Goal: Task Accomplishment & Management: Manage account settings

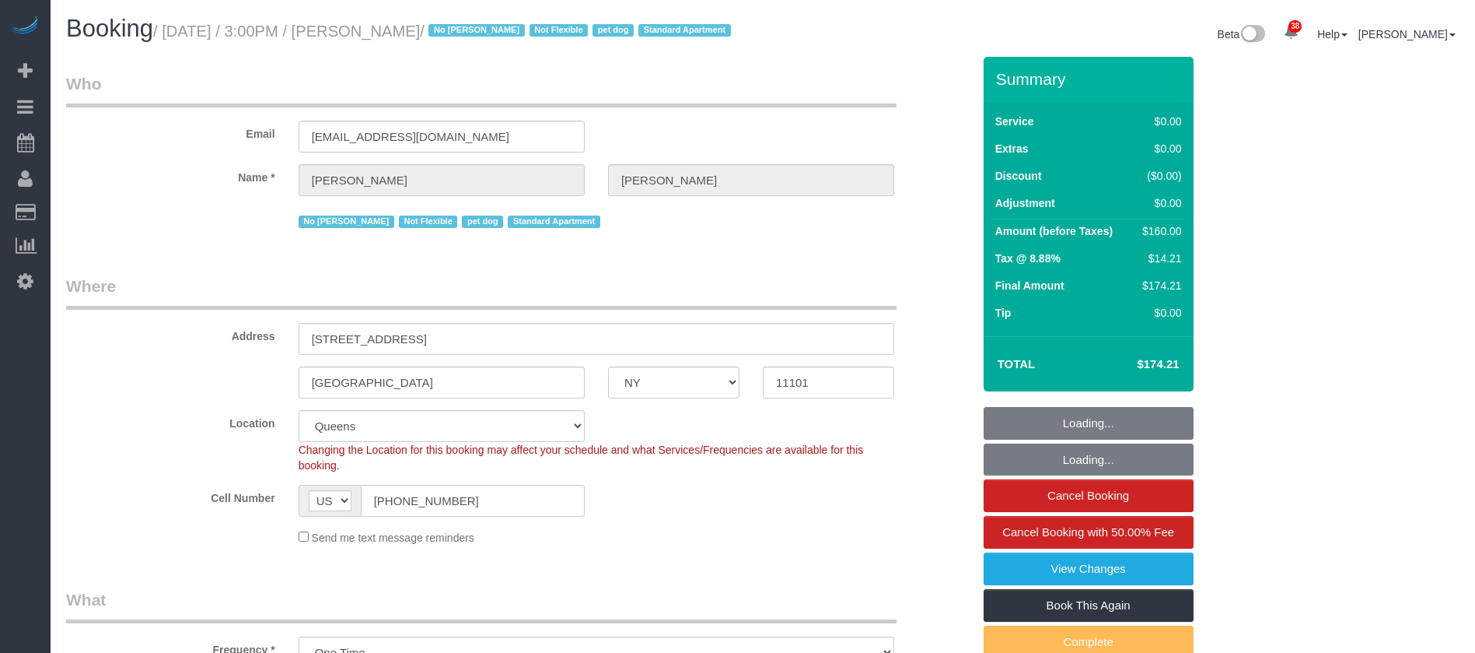
select select "NY"
select select "1"
select select "number:89"
select select "number:90"
select select "number:13"
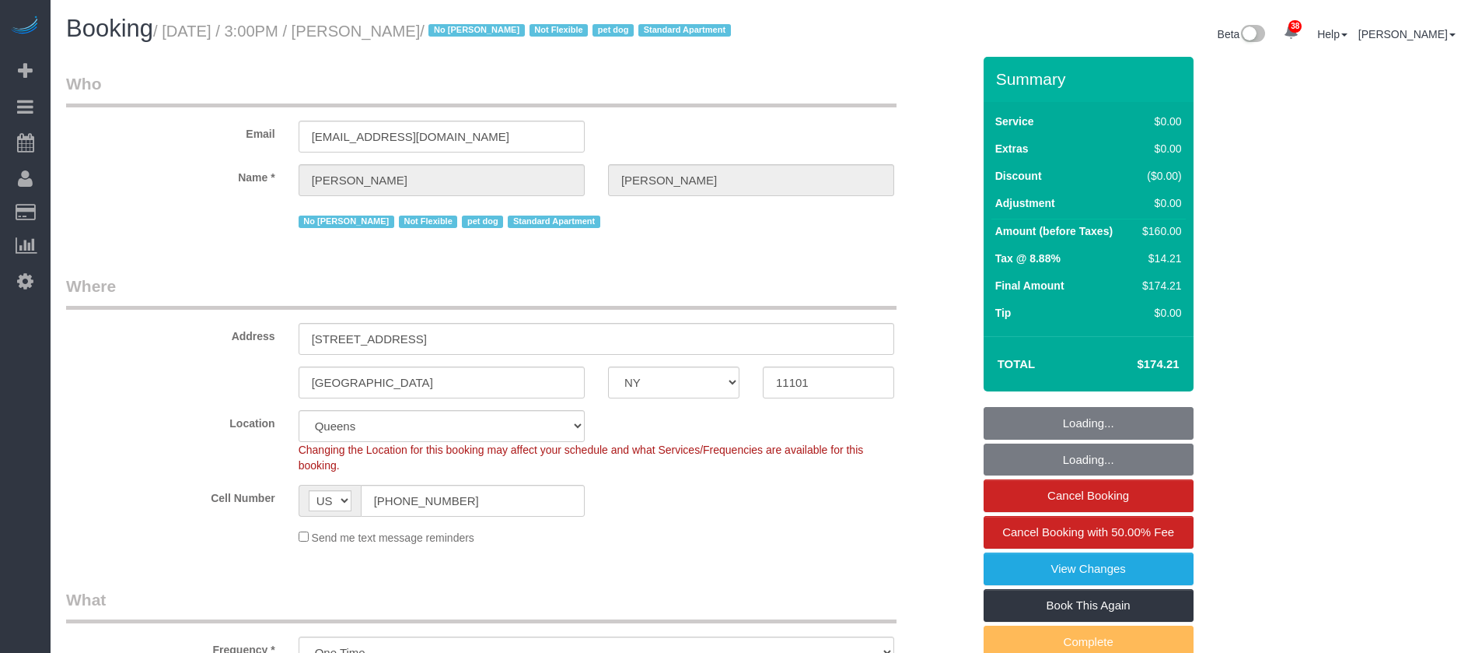
select select "number:5"
select select "spot1"
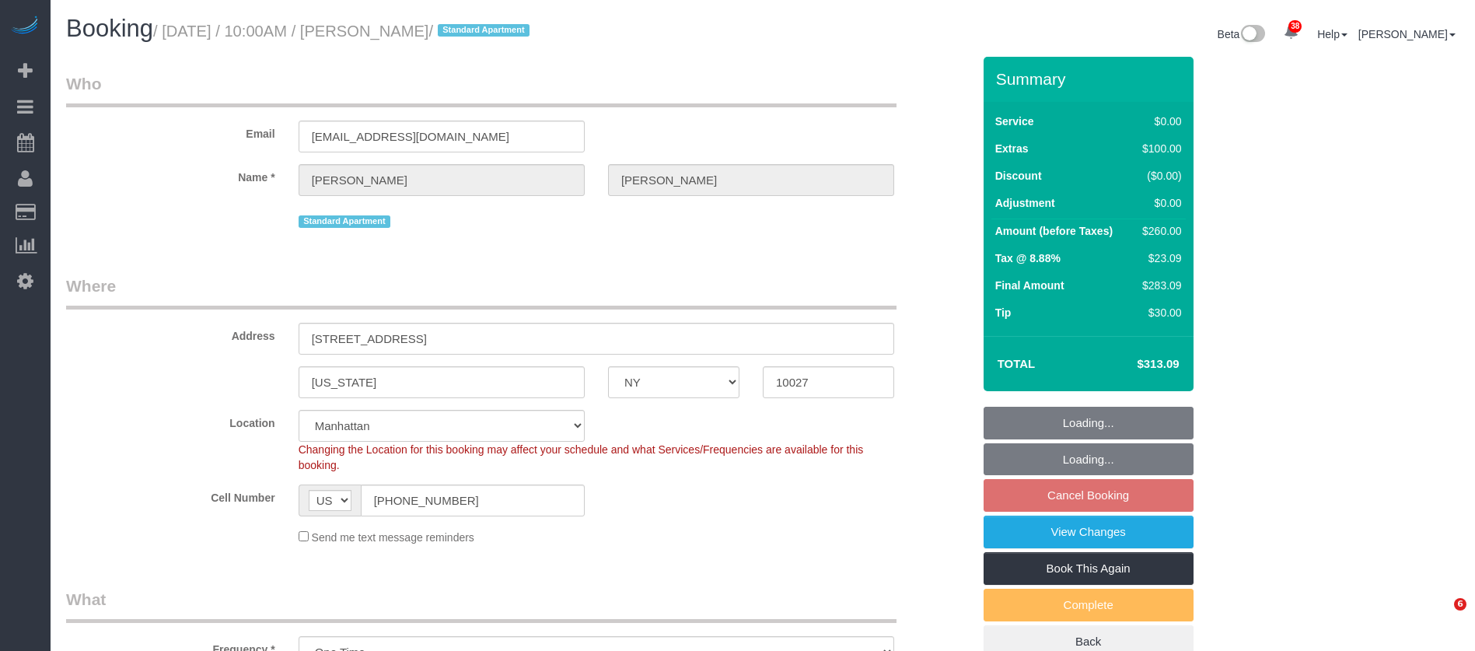
select select "NY"
select select "1"
select select "string:stripe-pm_1QwRw54VGloSiKo7jNYRKUeg"
select select "spot3"
select select "number:58"
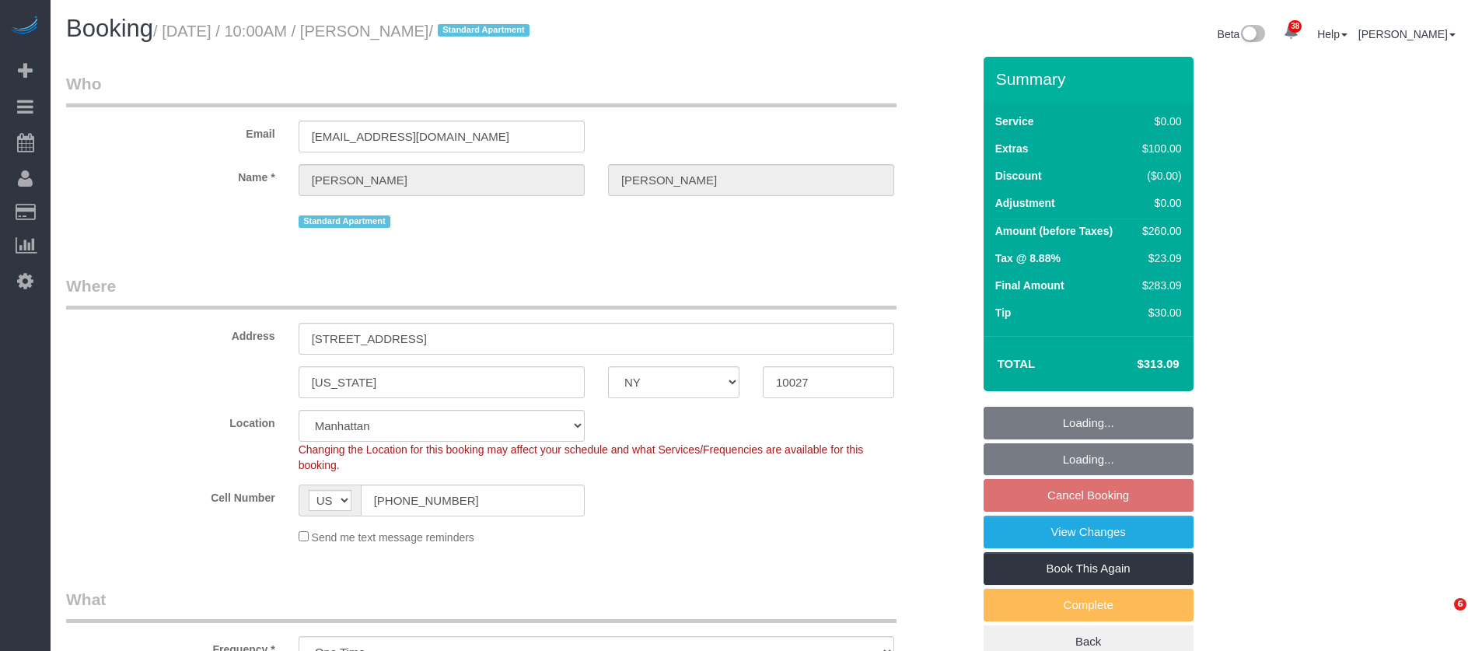
select select "number:77"
select select "number:15"
select select "number:5"
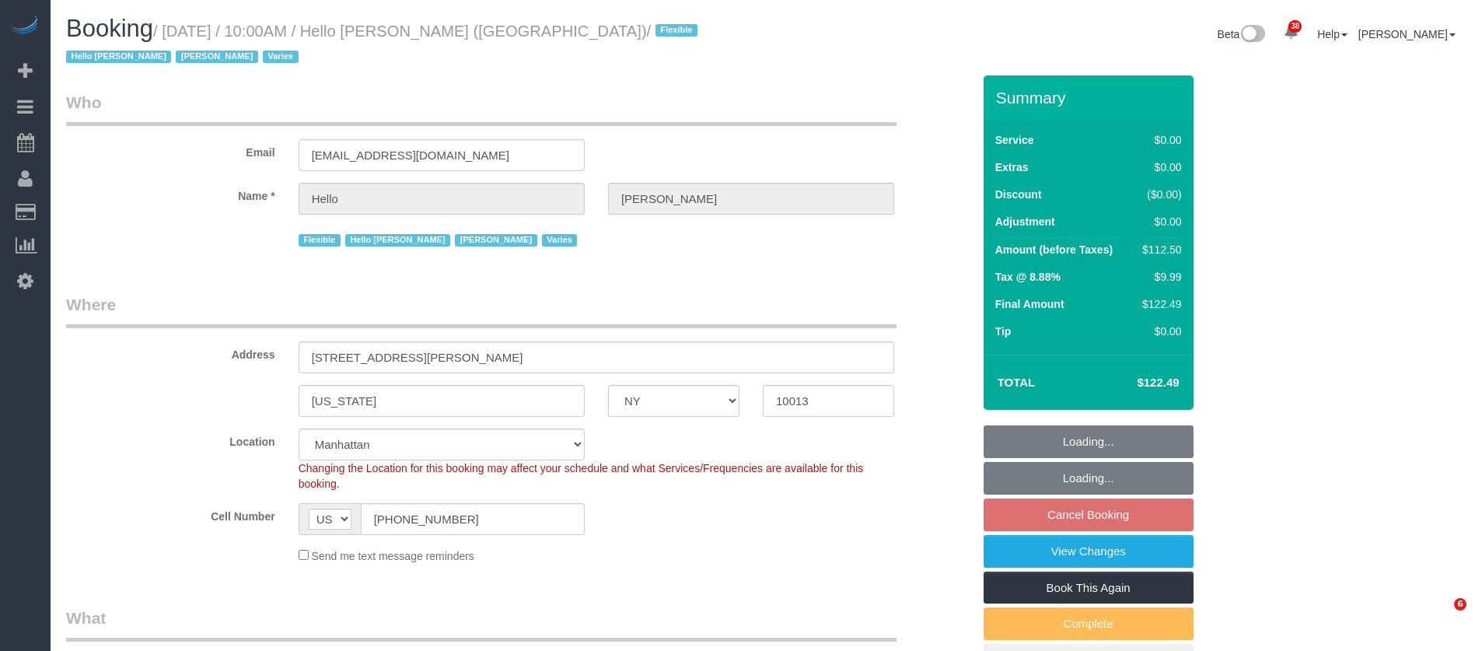
select select "NY"
select select "spot61"
select select "number:89"
select select "number:90"
select select "number:15"
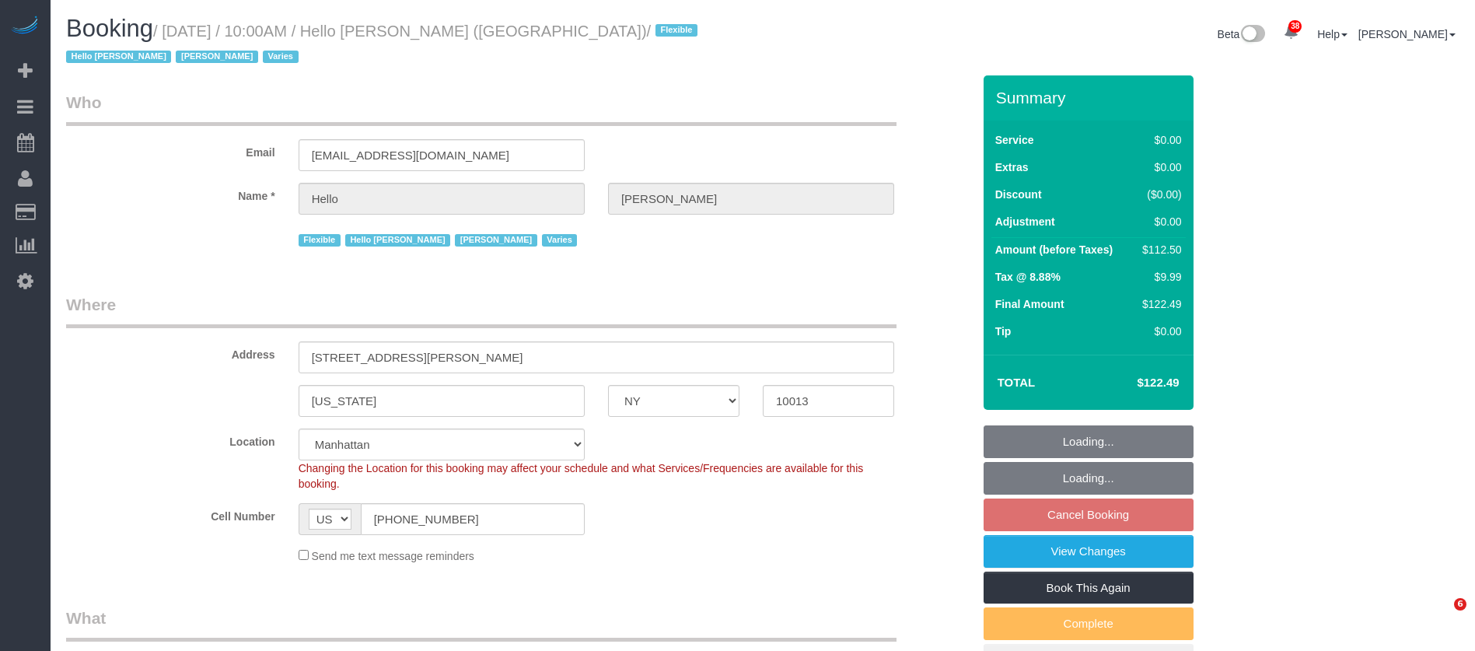
select select "number:6"
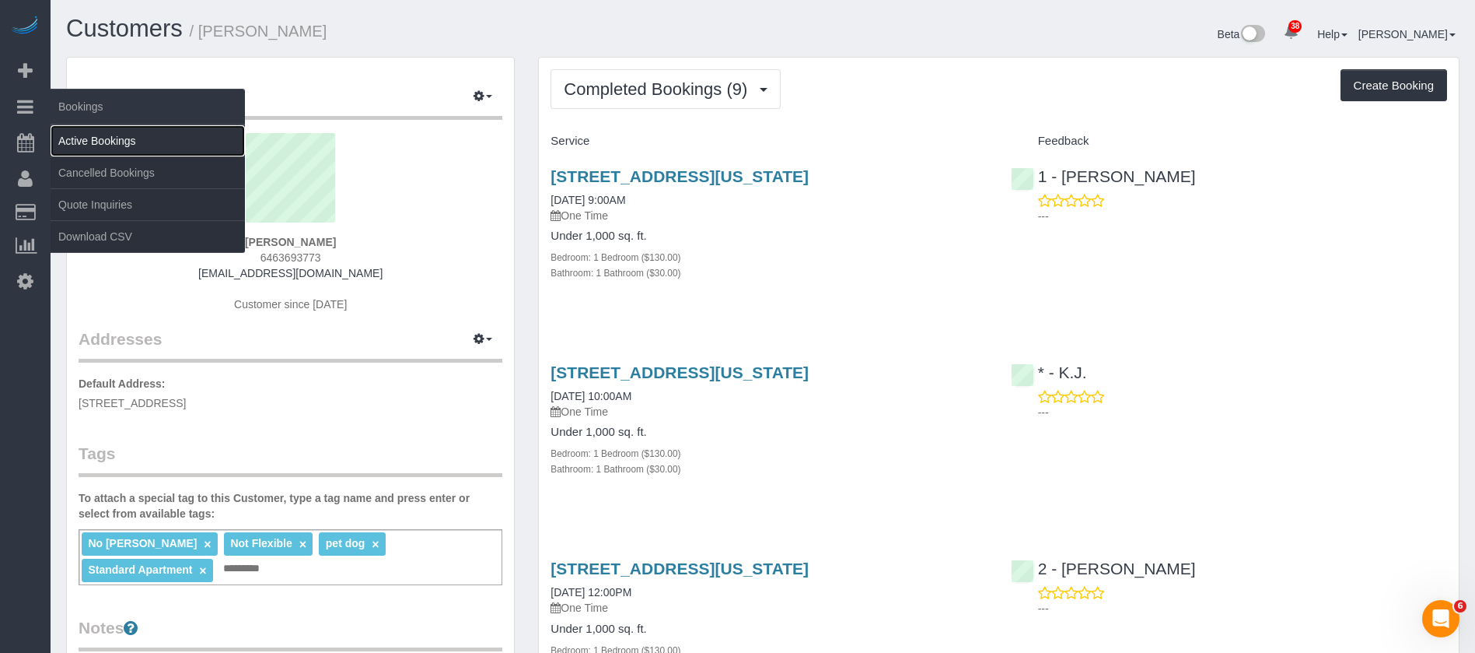
click at [142, 141] on link "Active Bookings" at bounding box center [148, 140] width 194 height 31
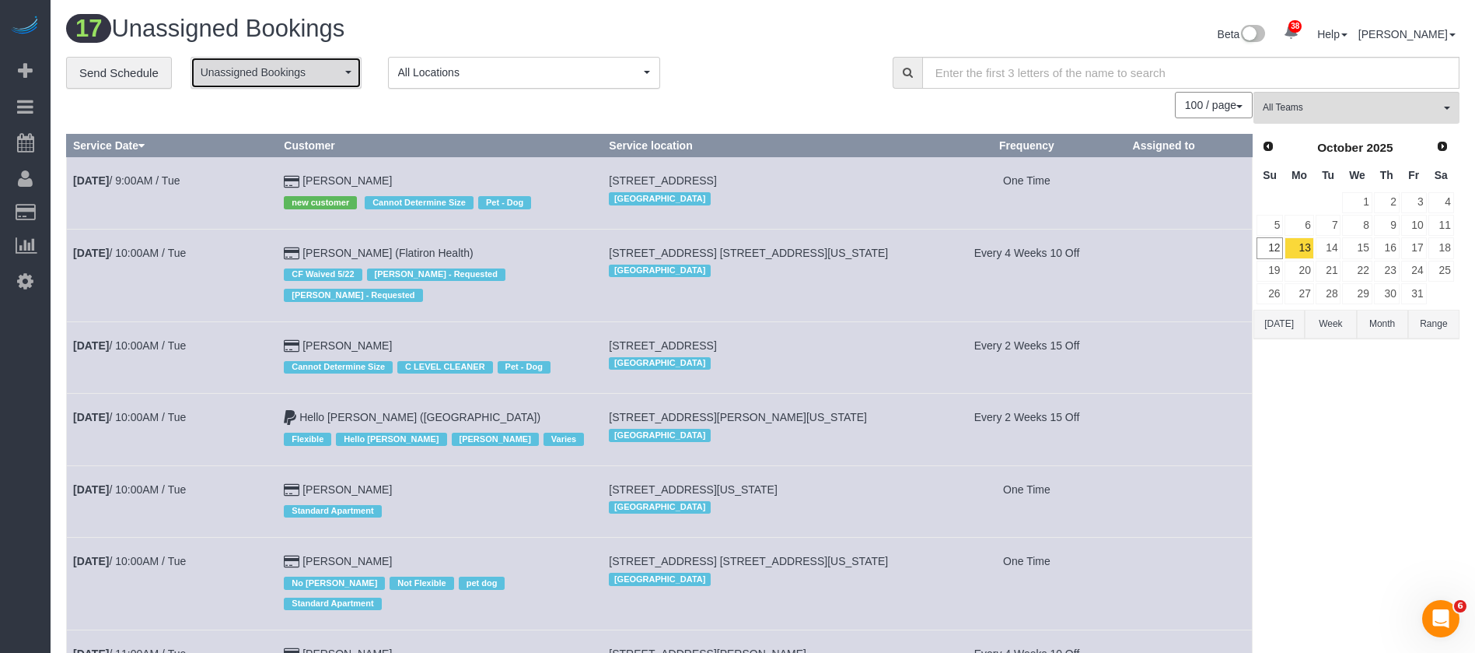
click at [310, 76] on span "Unassigned Bookings" at bounding box center [271, 73] width 141 height 16
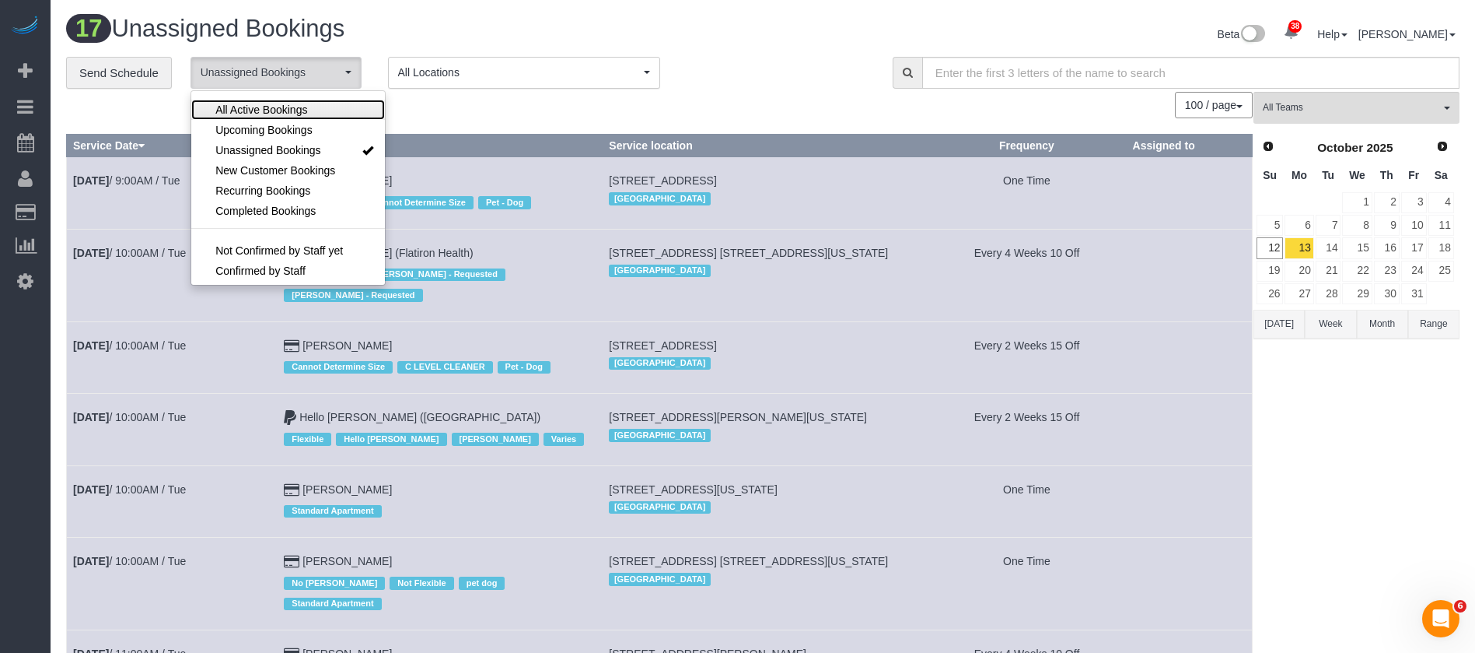
click at [290, 103] on span "All Active Bookings" at bounding box center [261, 110] width 92 height 16
select select "***"
click at [677, 83] on div "**********" at bounding box center [467, 73] width 803 height 33
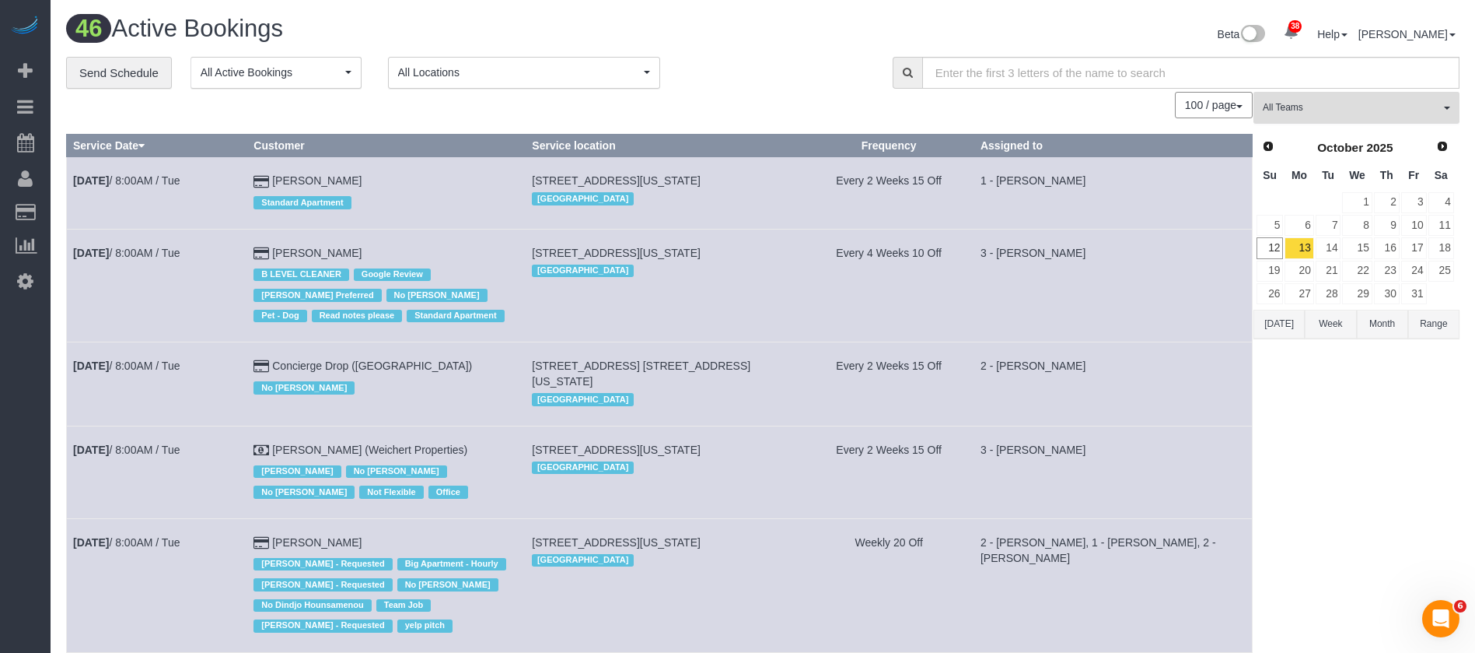
click at [1437, 107] on span "All Teams" at bounding box center [1351, 107] width 177 height 13
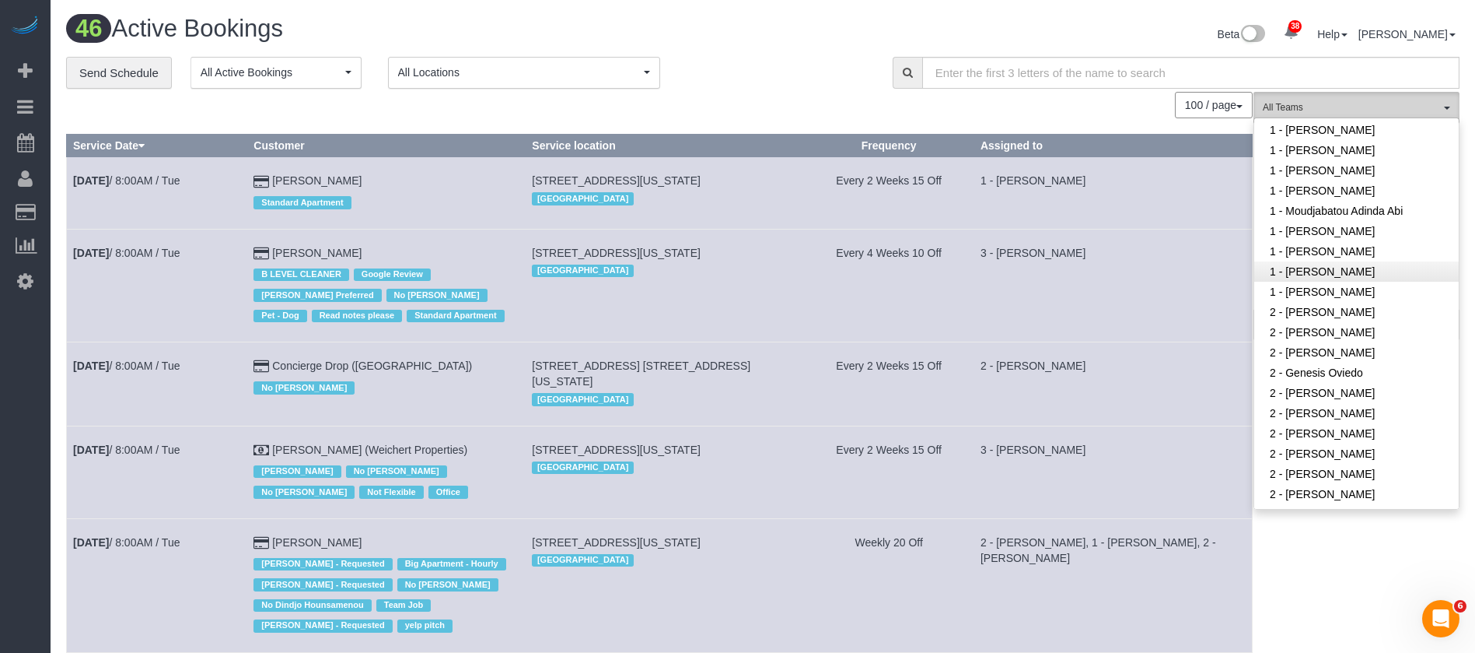
scroll to position [933, 0]
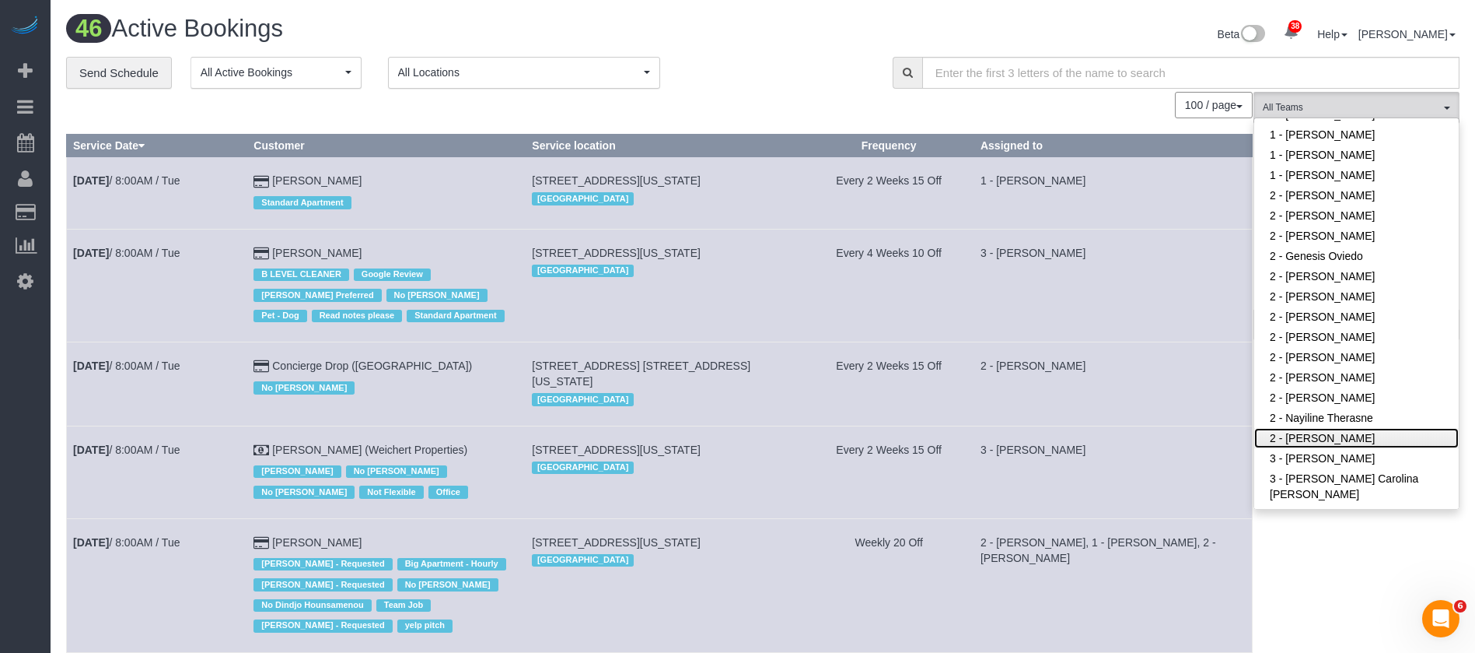
click at [1349, 428] on link "2 - Portia Edwards" at bounding box center [1357, 438] width 205 height 20
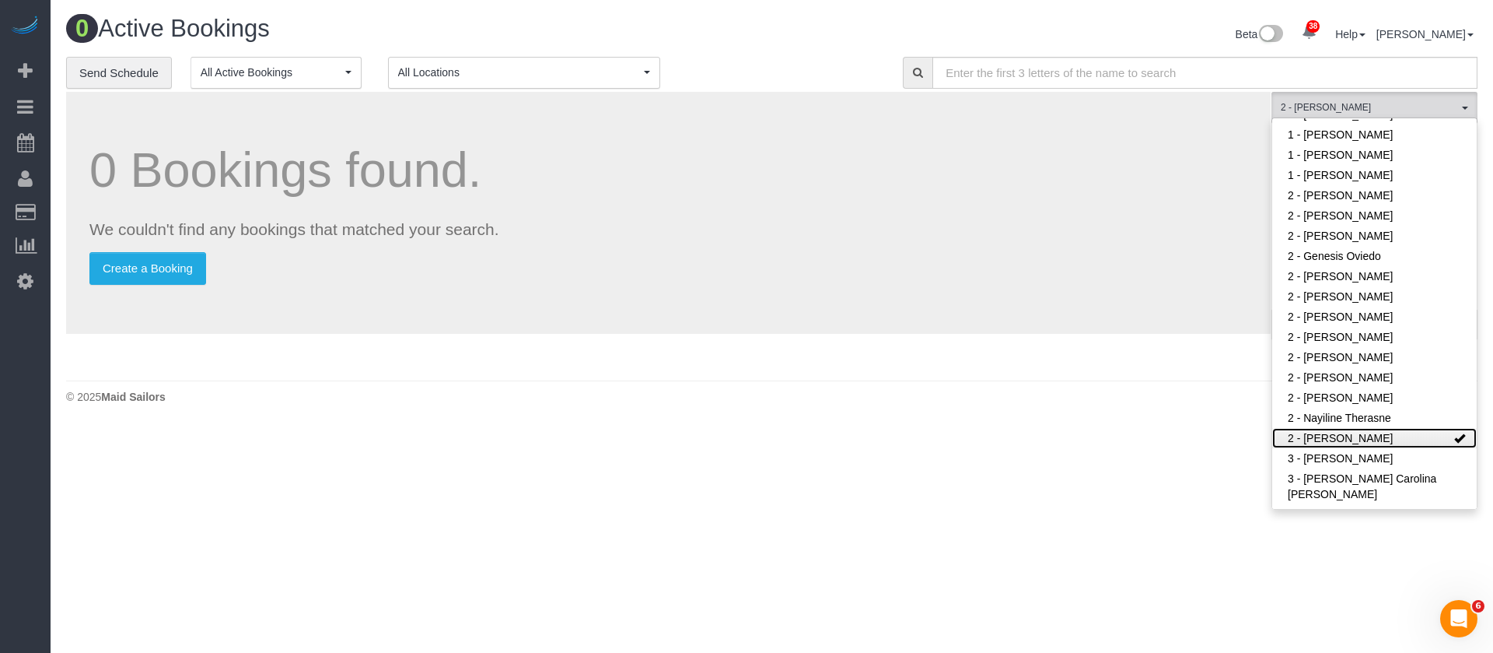
click at [1339, 428] on link "2 - Portia Edwards" at bounding box center [1374, 438] width 205 height 20
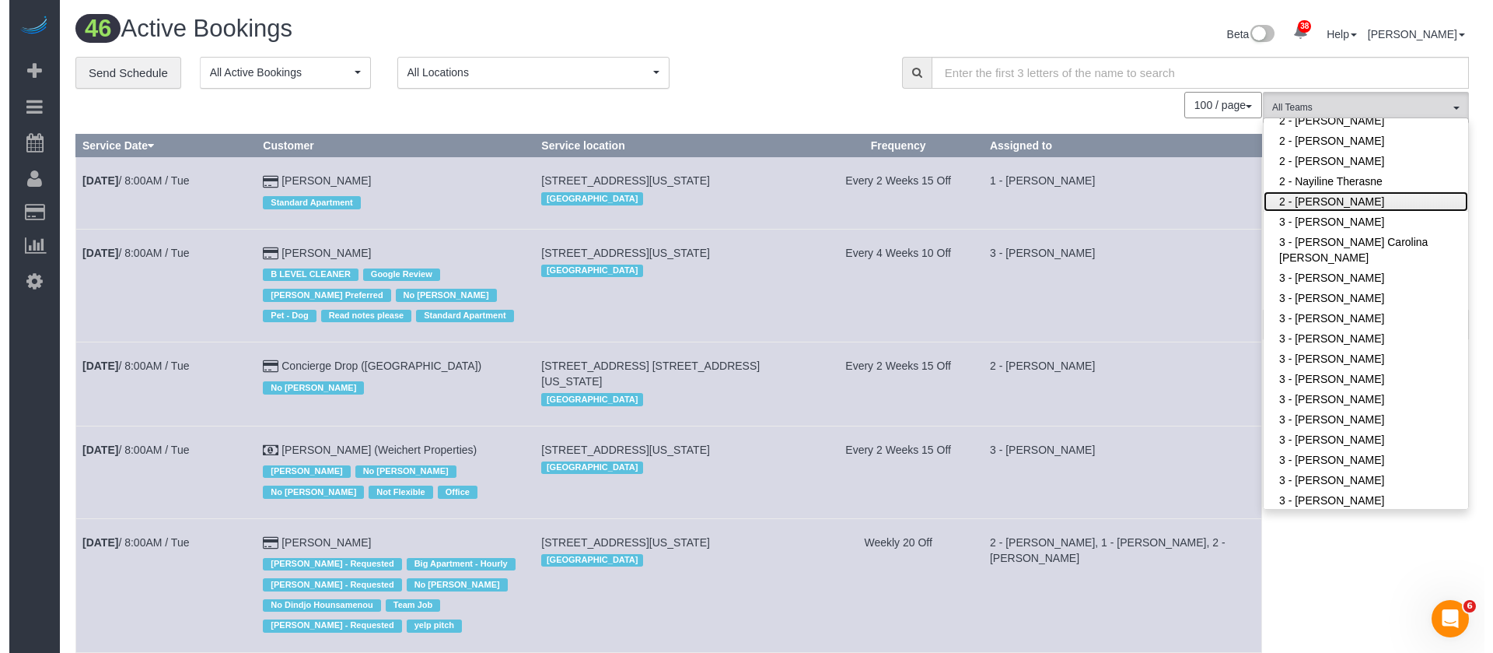
scroll to position [1283, 0]
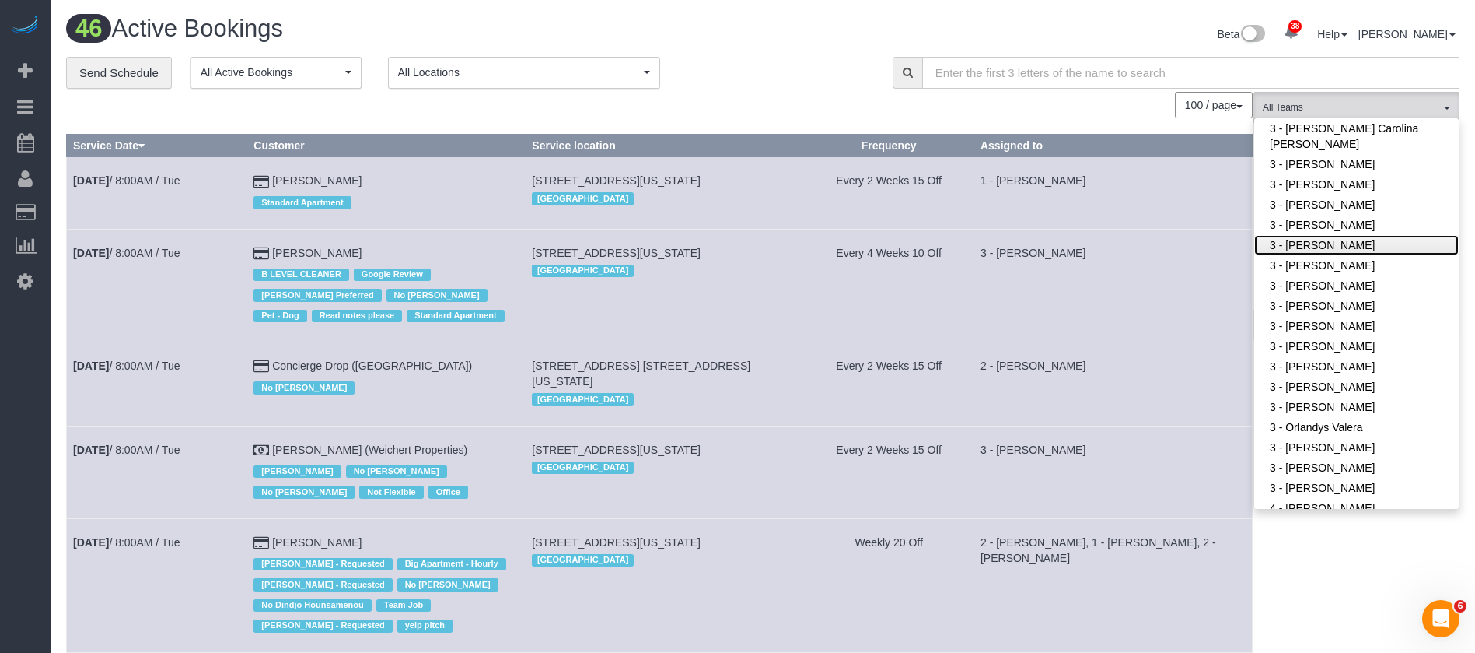
click at [1330, 235] on link "3 - Hecleny Gonzalez" at bounding box center [1357, 245] width 205 height 20
click at [784, 66] on div "**********" at bounding box center [467, 73] width 803 height 33
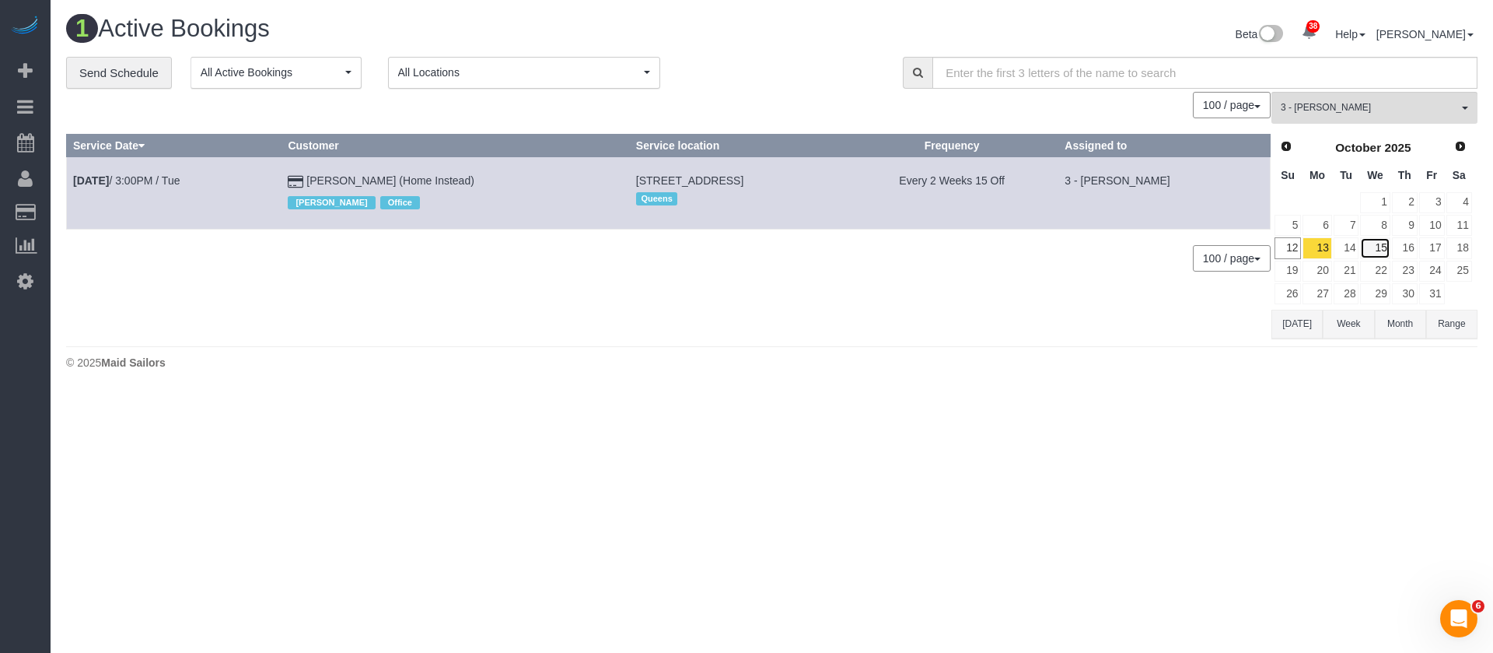
click at [1362, 245] on link "15" at bounding box center [1375, 247] width 30 height 21
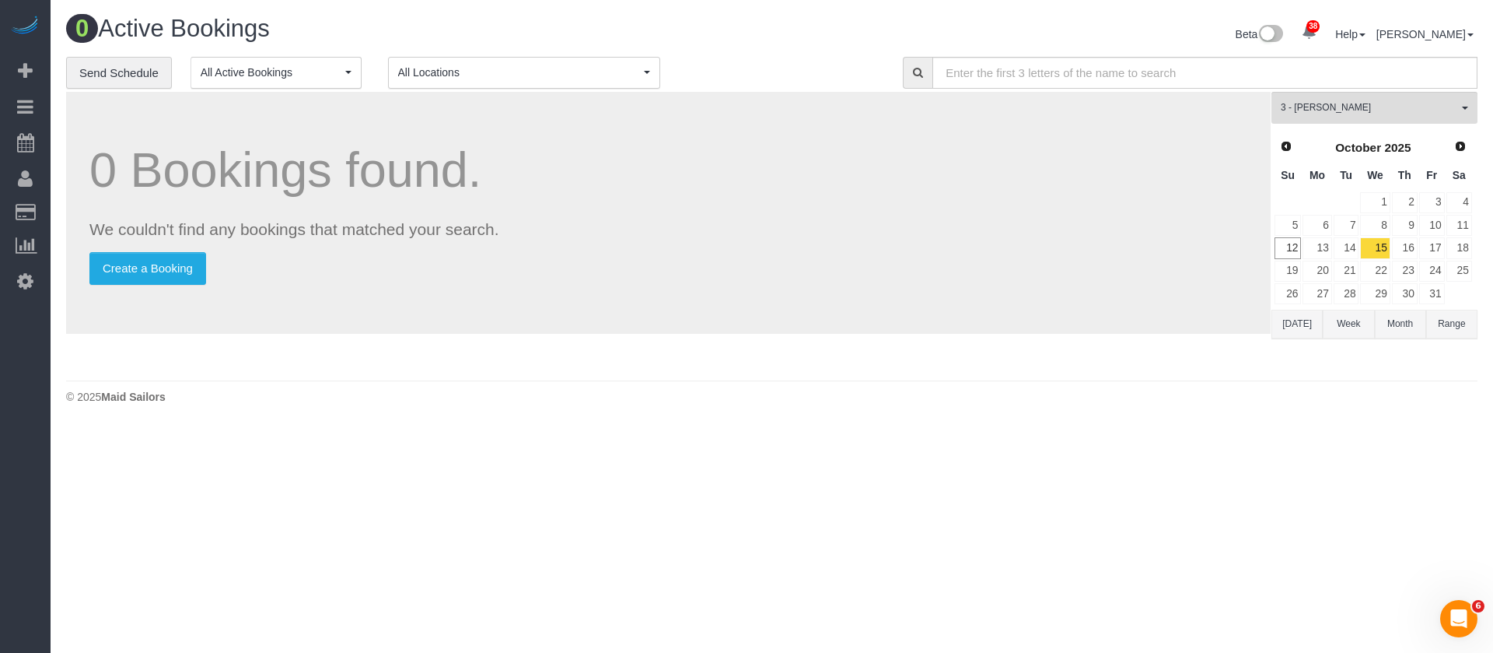
click at [1333, 242] on td "14" at bounding box center [1346, 247] width 27 height 23
click at [1332, 242] on link "13" at bounding box center [1317, 247] width 29 height 21
click at [1331, 243] on link "13" at bounding box center [1317, 247] width 29 height 21
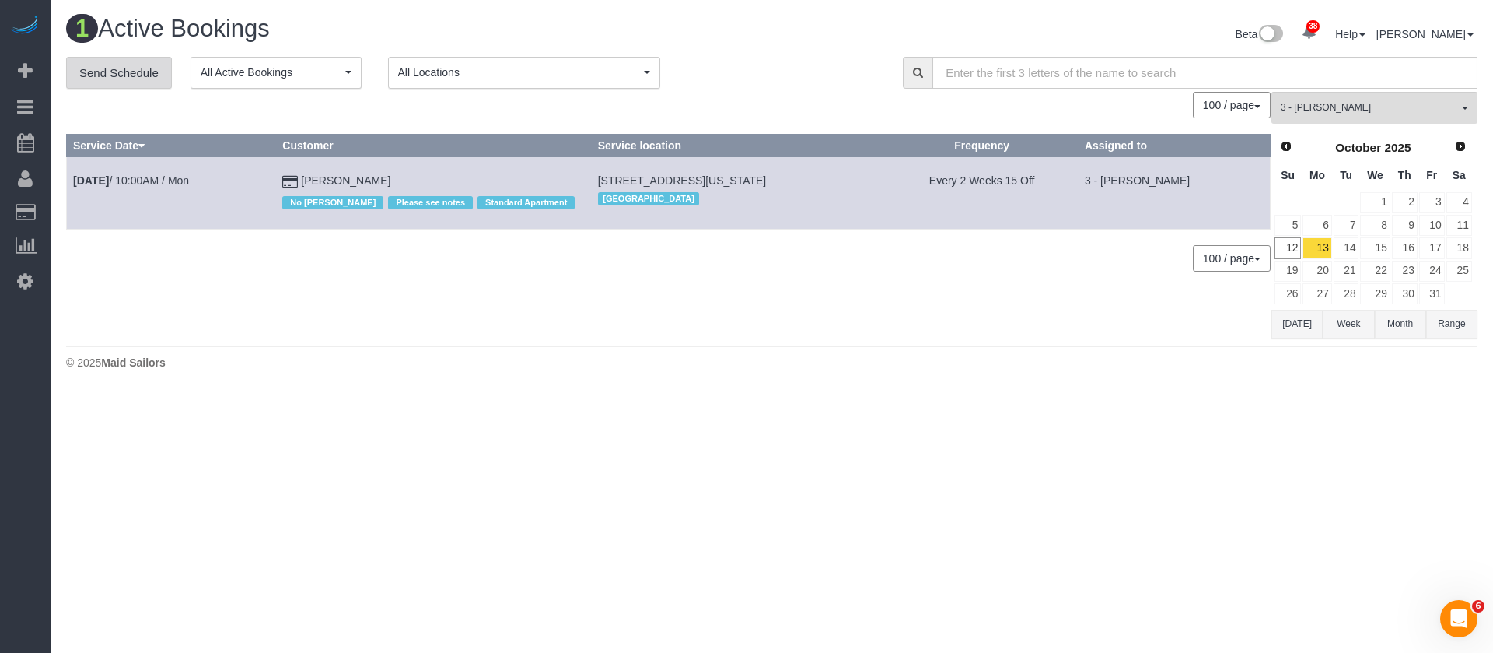
click at [145, 66] on link "Send Schedule" at bounding box center [119, 73] width 106 height 33
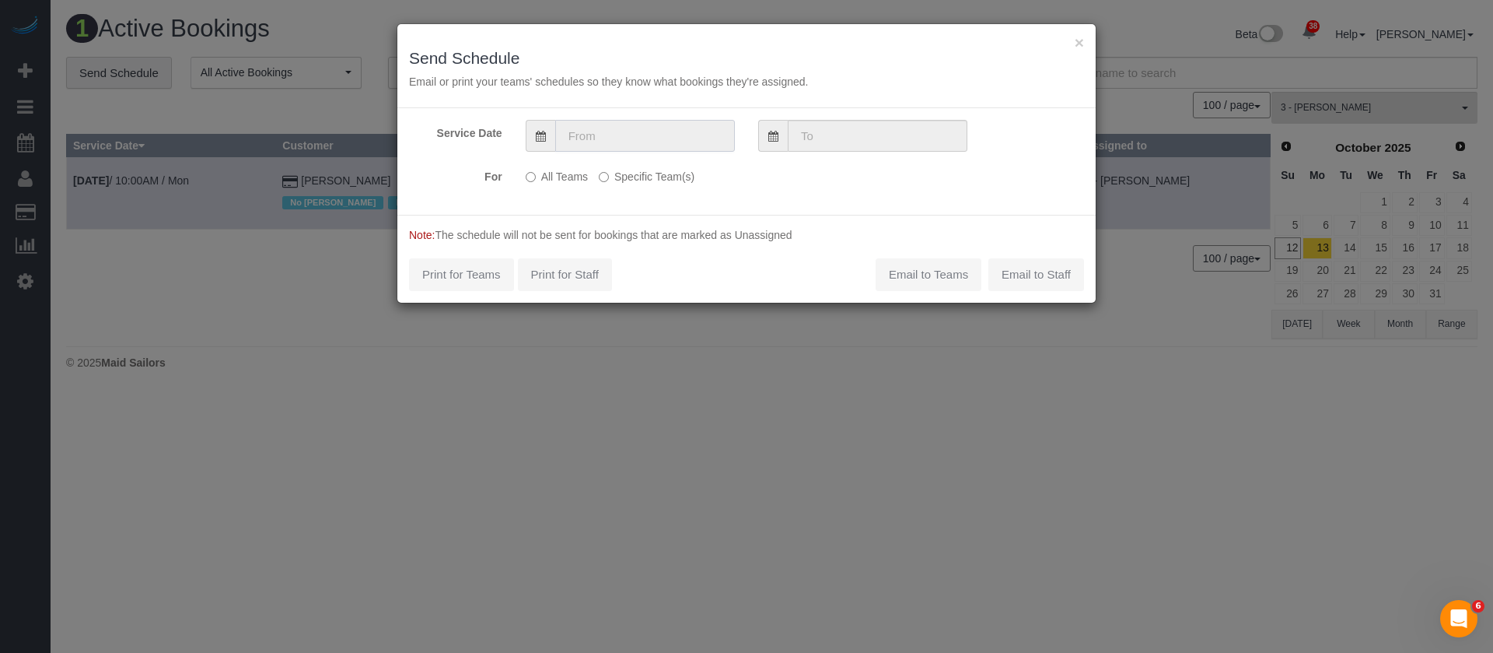
click at [597, 135] on input "text" at bounding box center [645, 136] width 180 height 32
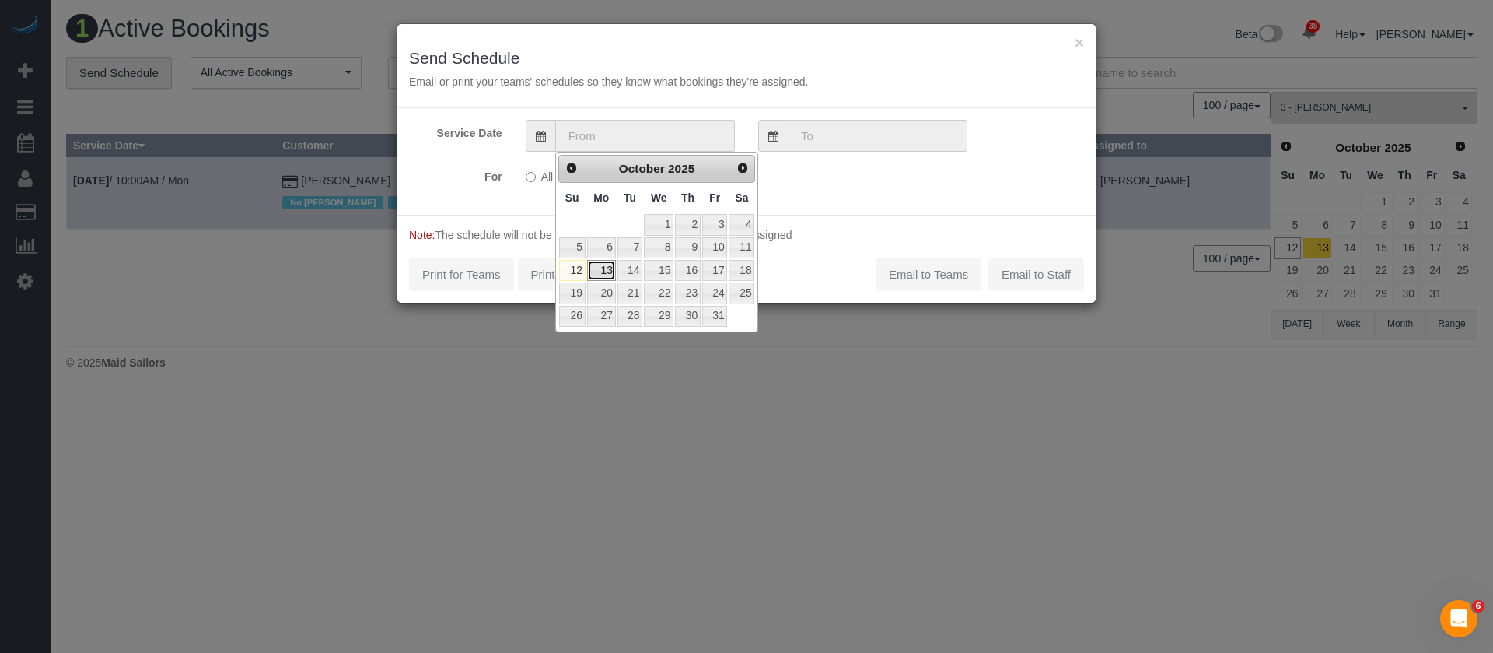
click at [608, 269] on link "13" at bounding box center [601, 270] width 29 height 21
type input "10/13/2025"
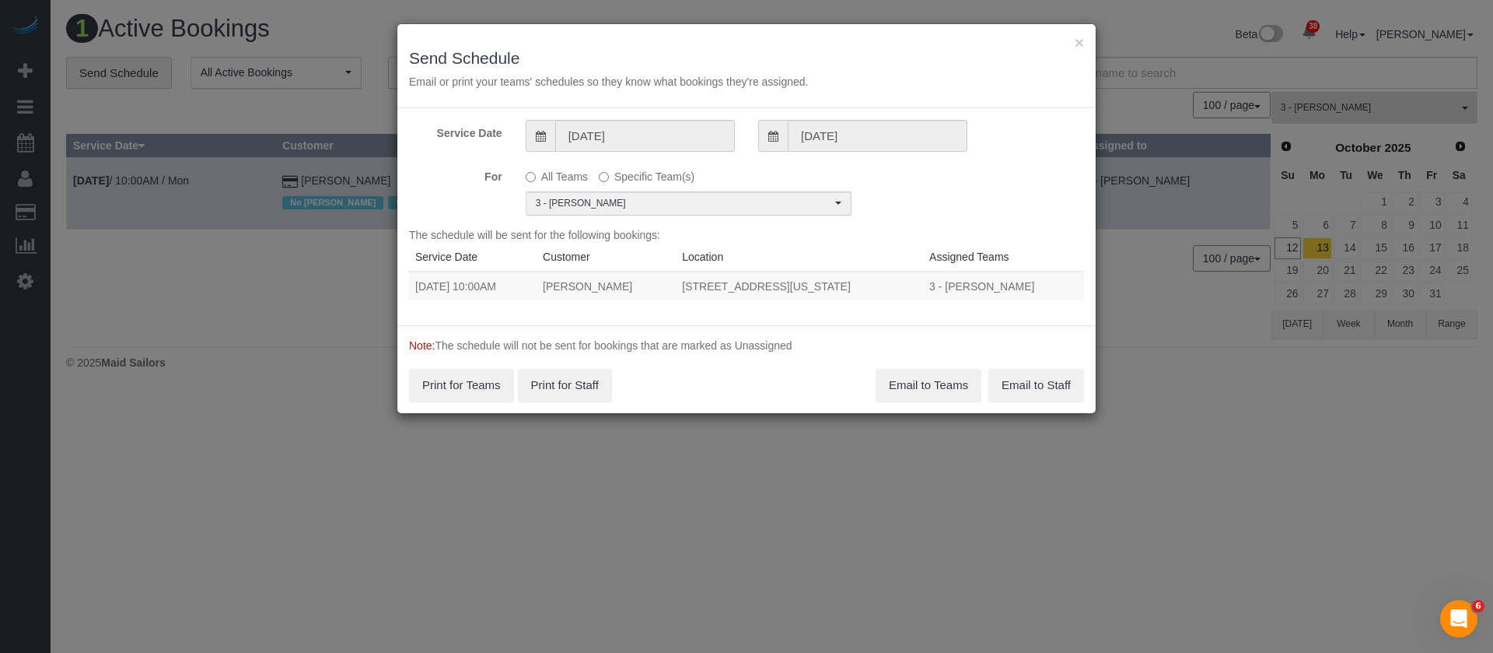
drag, startPoint x: 415, startPoint y: 284, endPoint x: 915, endPoint y: 275, distance: 499.4
click at [915, 277] on tr "10/13/2025 10:00AM Abigail Schwarz 410 West 53rd Street, Apt. 421, New York, NY…" at bounding box center [746, 285] width 675 height 29
copy tr "10/13/2025 10:00AM Abigail Schwarz 410 West 53rd Street, Apt. 421, New York, NY…"
click at [919, 385] on button "Email to Teams" at bounding box center [929, 385] width 106 height 33
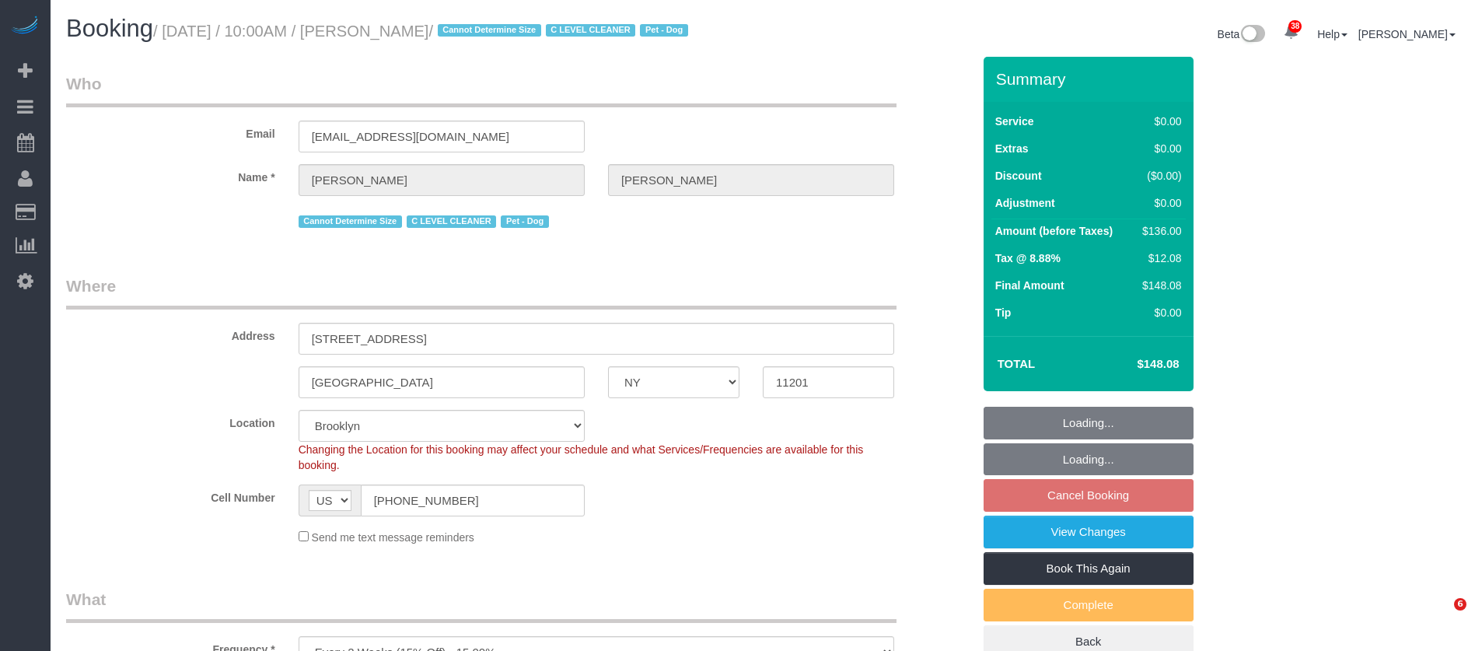
select select "NY"
select select "1"
select select "string:stripe-pm_1Nj3TP4VGloSiKo7GSDuJG2L"
select select "spot3"
select select "number:89"
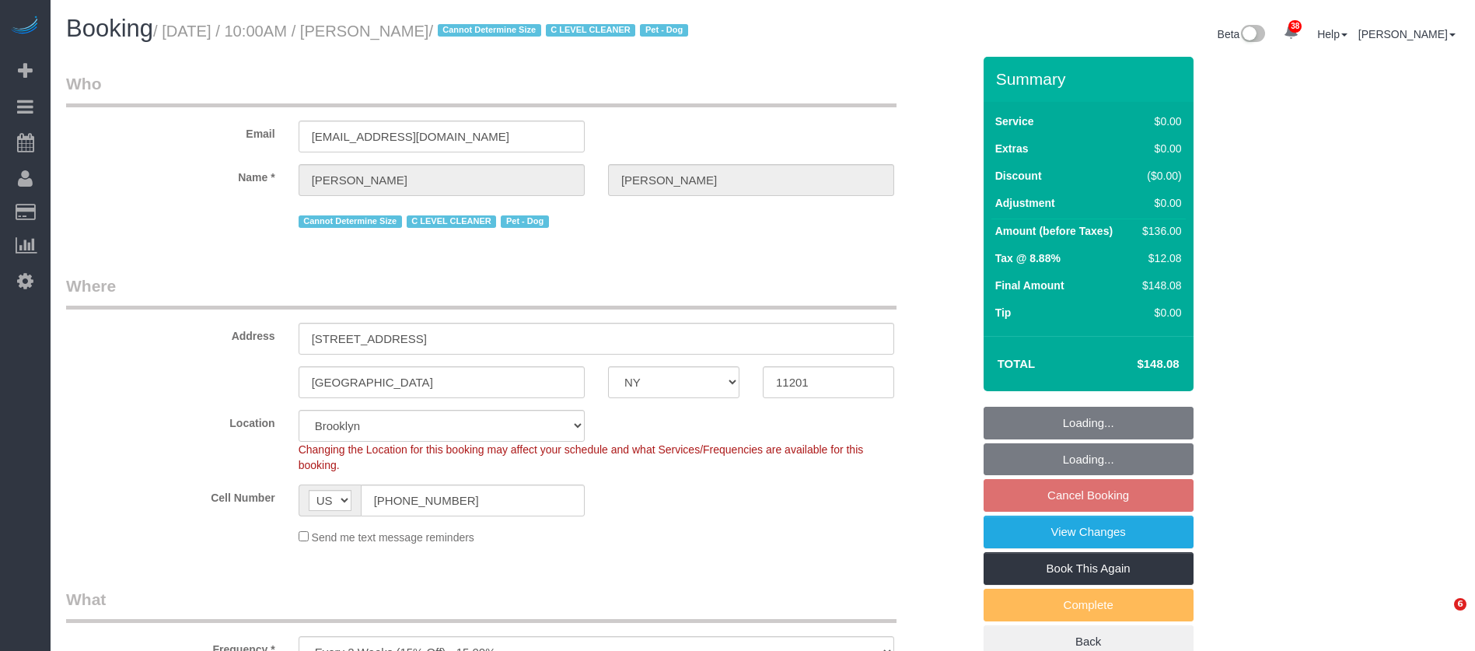
select select "number:90"
select select "number:13"
select select "number:6"
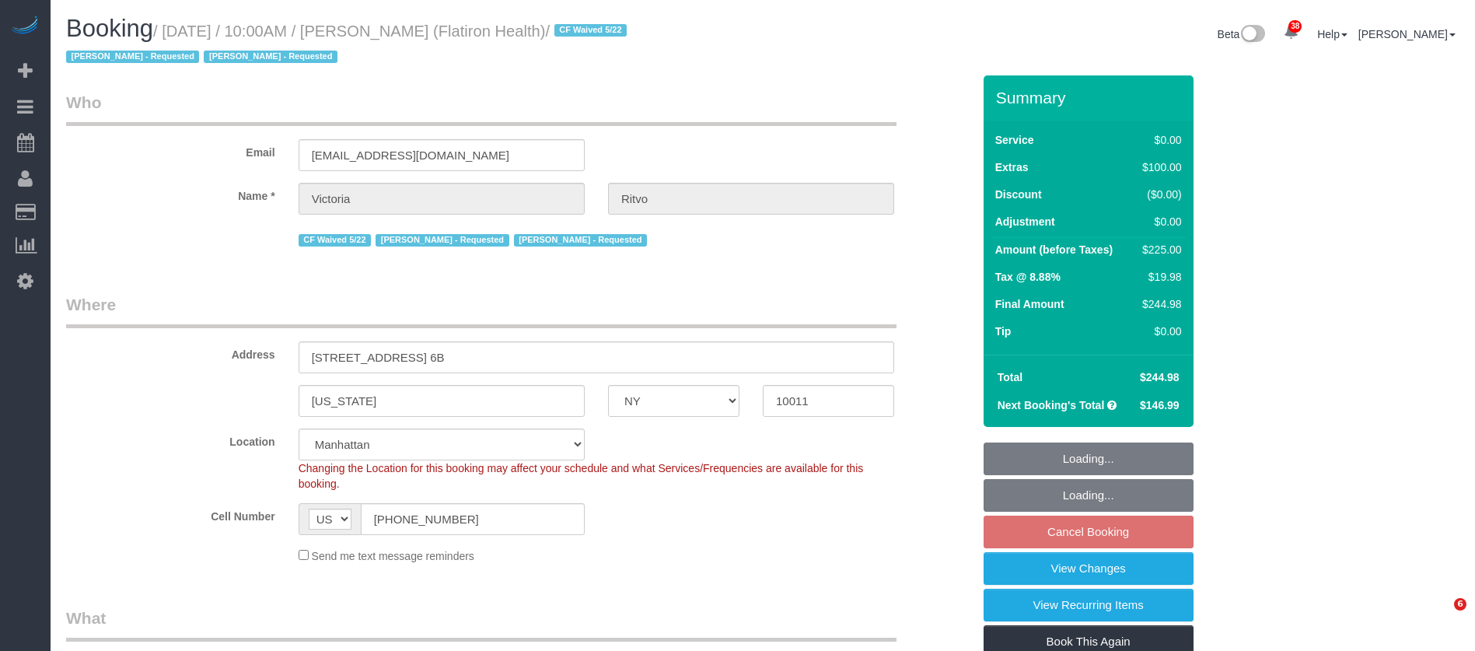
select select "NY"
select select "spot3"
select select "number:89"
select select "number:90"
select select "number:15"
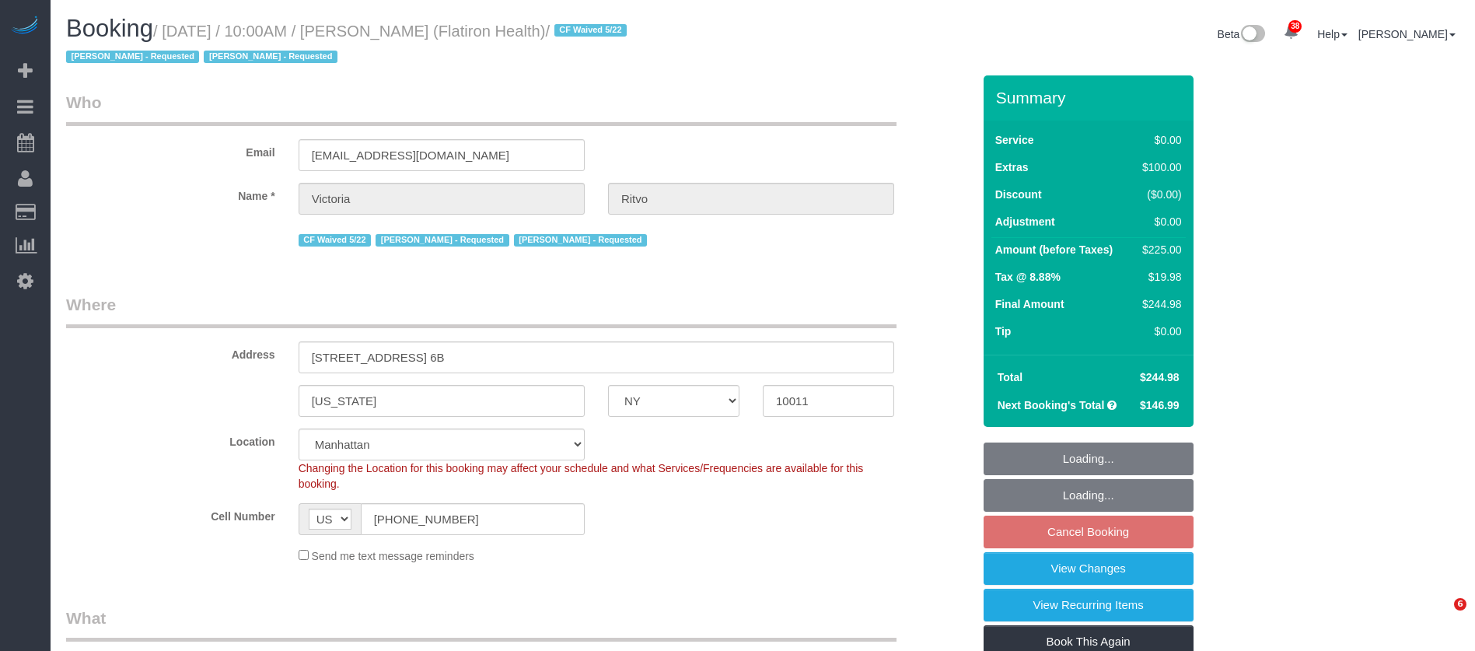
select select "number:5"
